Goal: Task Accomplishment & Management: Manage account settings

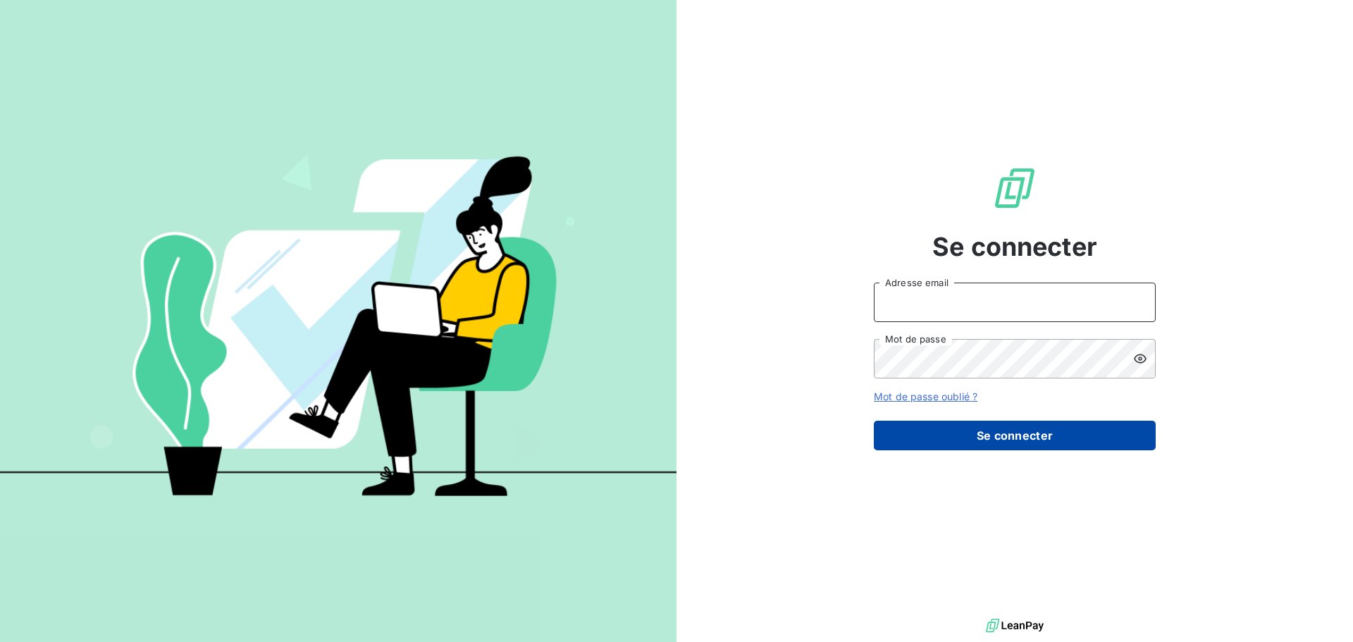
type input "[EMAIL_ADDRESS][DOMAIN_NAME]"
click at [995, 440] on button "Se connecter" at bounding box center [1015, 436] width 282 height 30
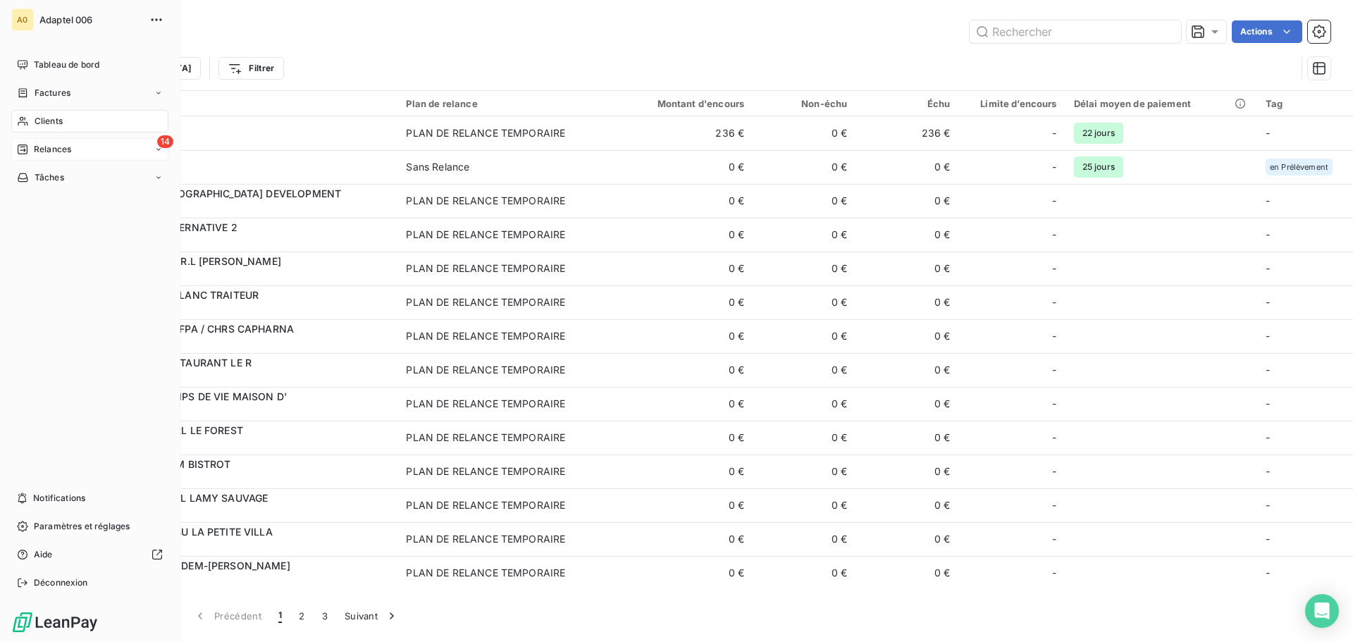
click at [61, 156] on div "14 Relances" at bounding box center [89, 149] width 157 height 23
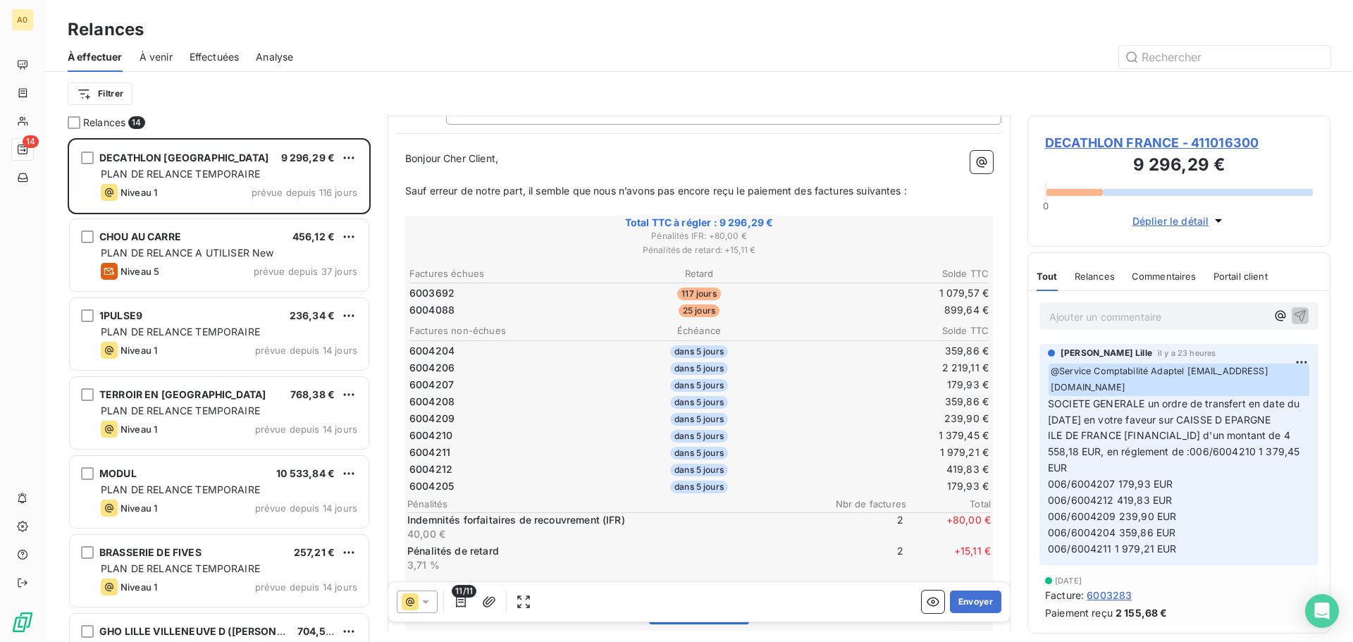
scroll to position [142, 0]
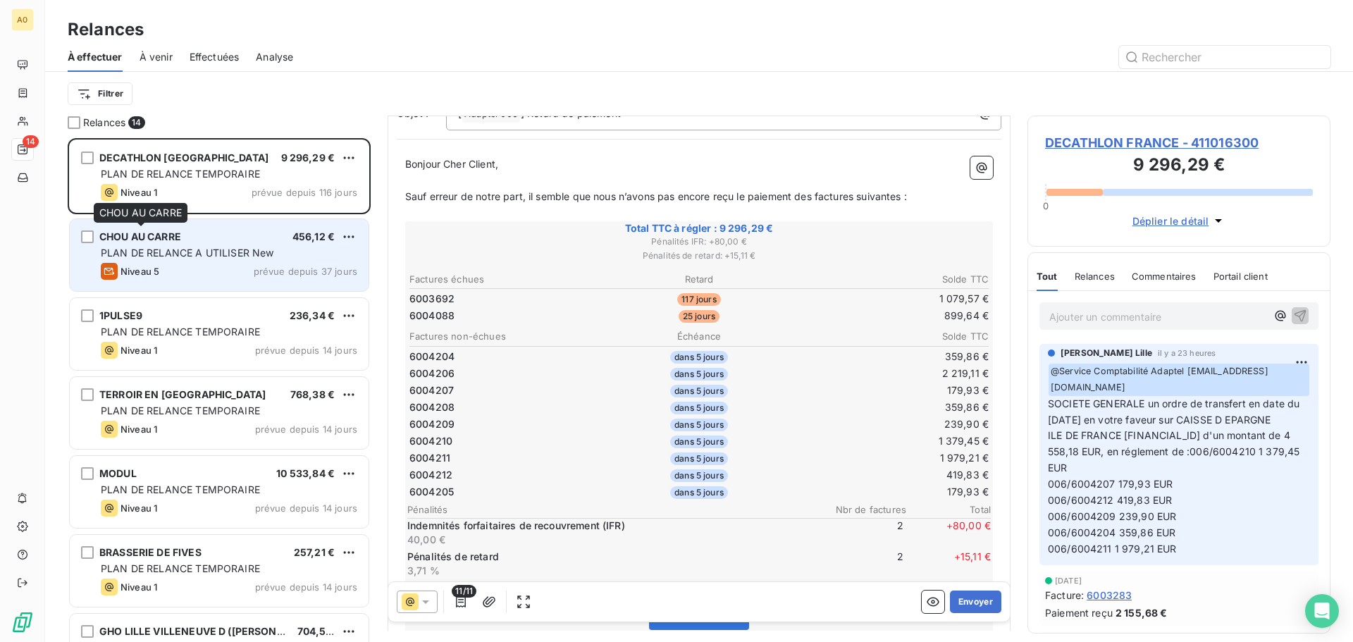
click at [130, 235] on span "CHOU AU CARRE" at bounding box center [140, 236] width 82 height 12
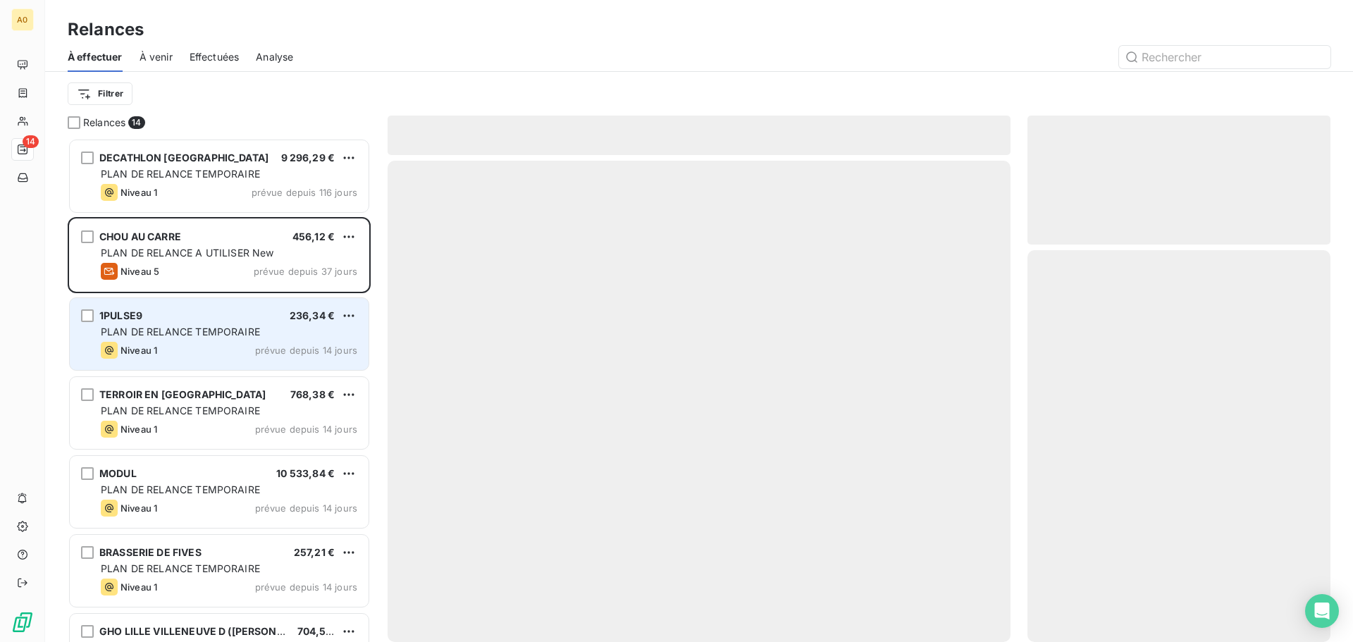
click at [182, 323] on div "1PULSE9 236,34 € PLAN DE RELANCE TEMPORAIRE Niveau 1 prévue depuis 14 jours" at bounding box center [219, 334] width 299 height 72
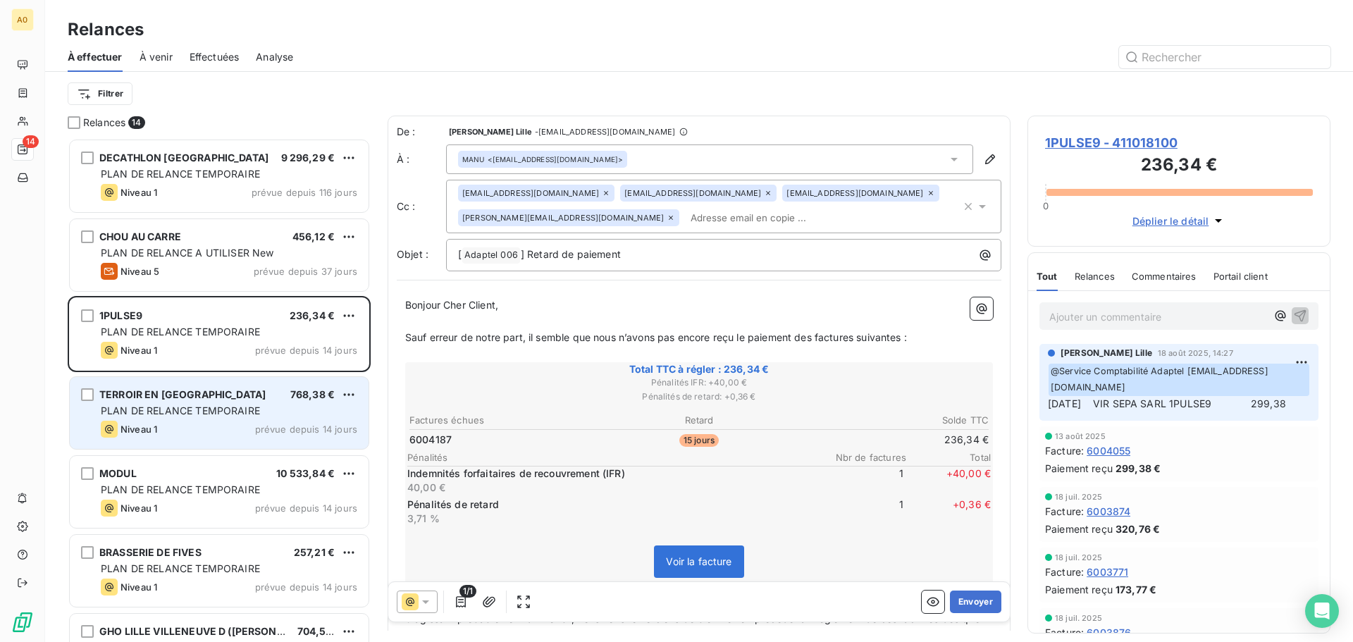
click at [218, 414] on span "PLAN DE RELANCE TEMPORAIRE" at bounding box center [180, 410] width 159 height 12
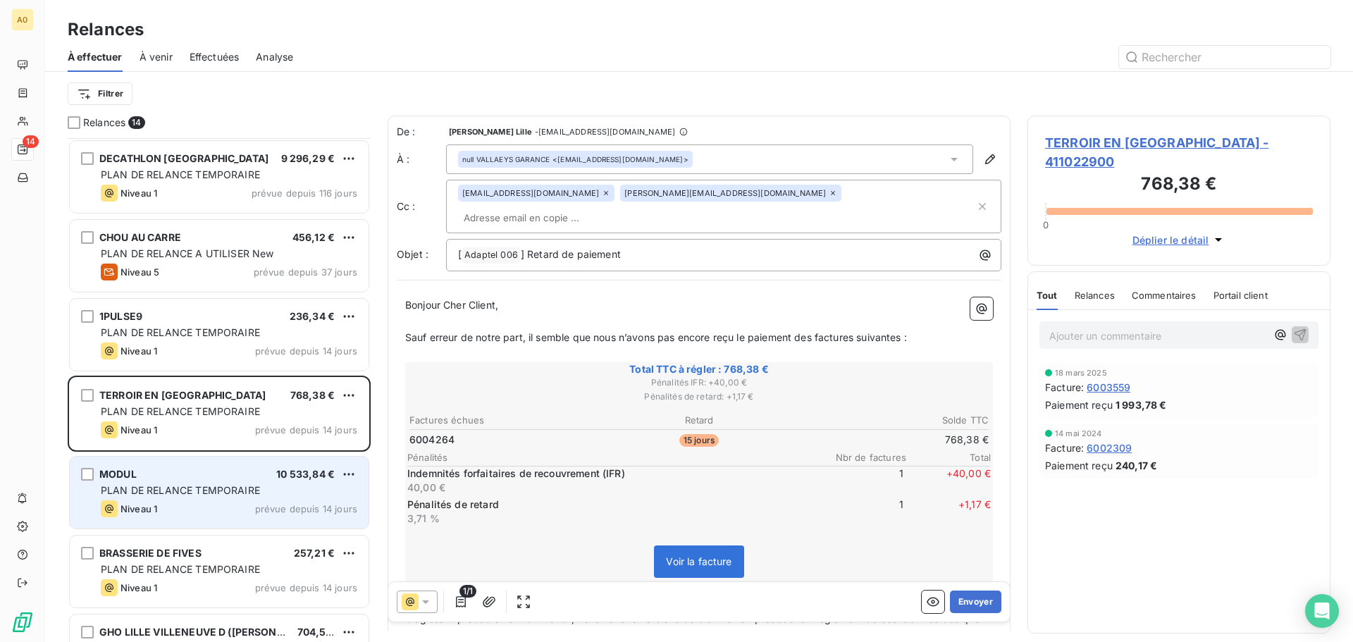
scroll to position [1, 0]
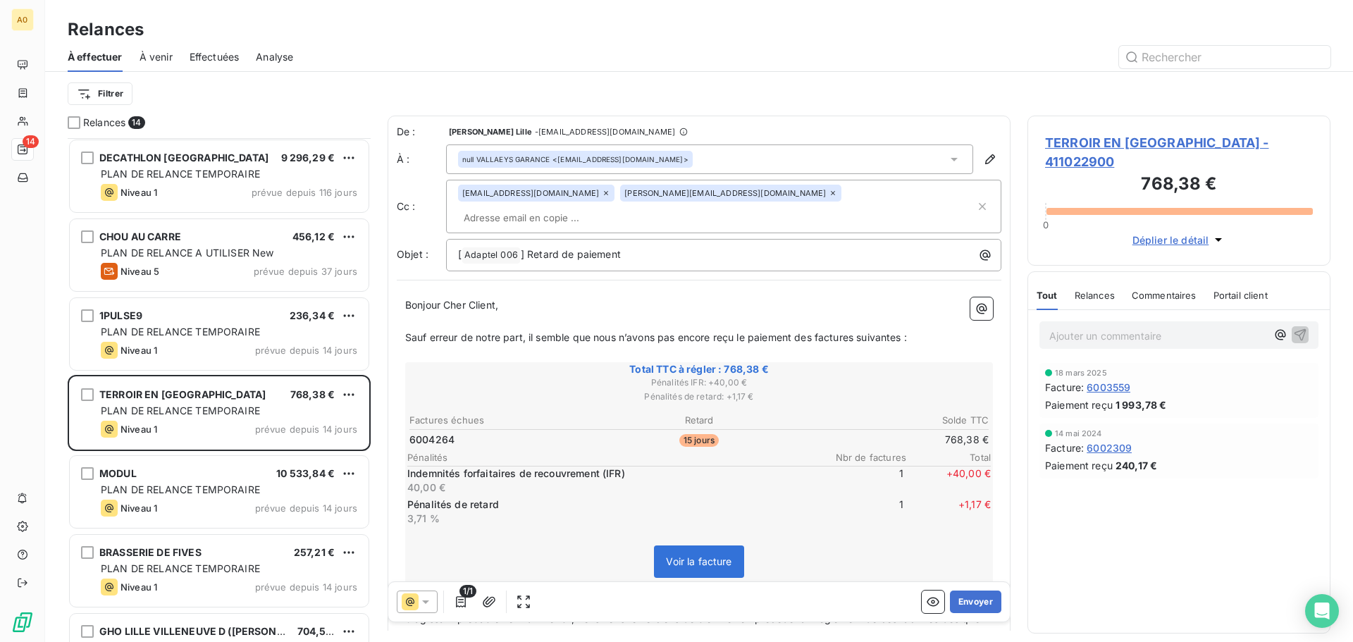
click at [712, 36] on div "Relances" at bounding box center [698, 29] width 1307 height 25
